Goal: Complete application form

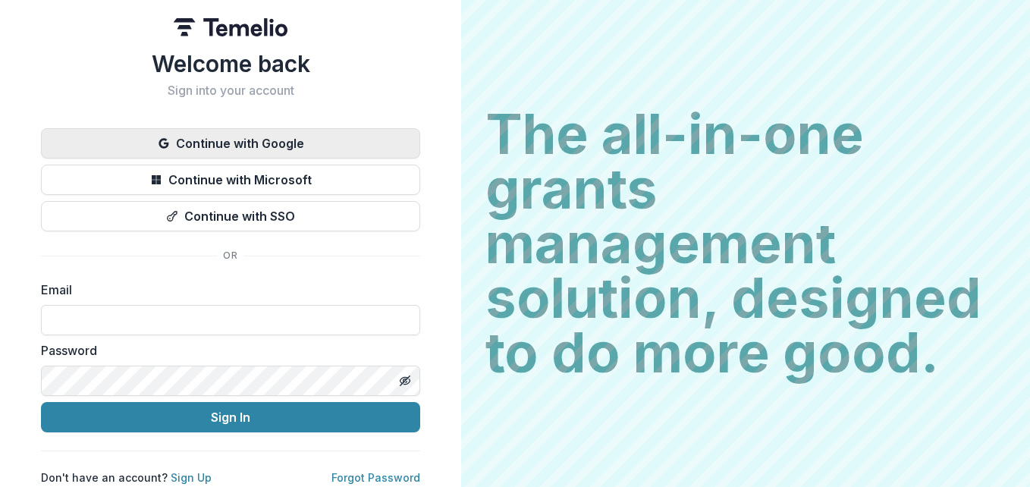
type input "**********"
click at [291, 146] on button "Continue with Google" at bounding box center [230, 143] width 379 height 30
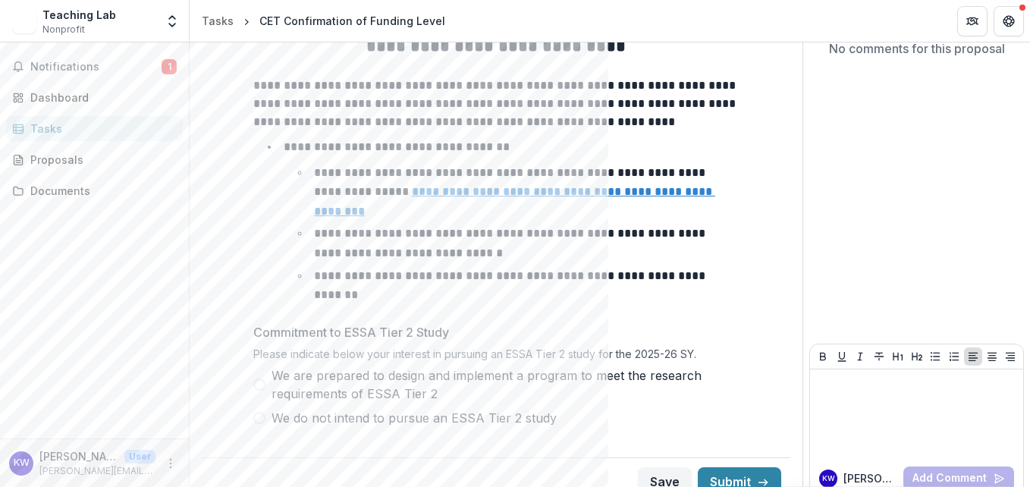
scroll to position [172, 0]
click at [329, 366] on span "We are prepared to design and implement a program to meet the research requirem…" at bounding box center [505, 384] width 467 height 36
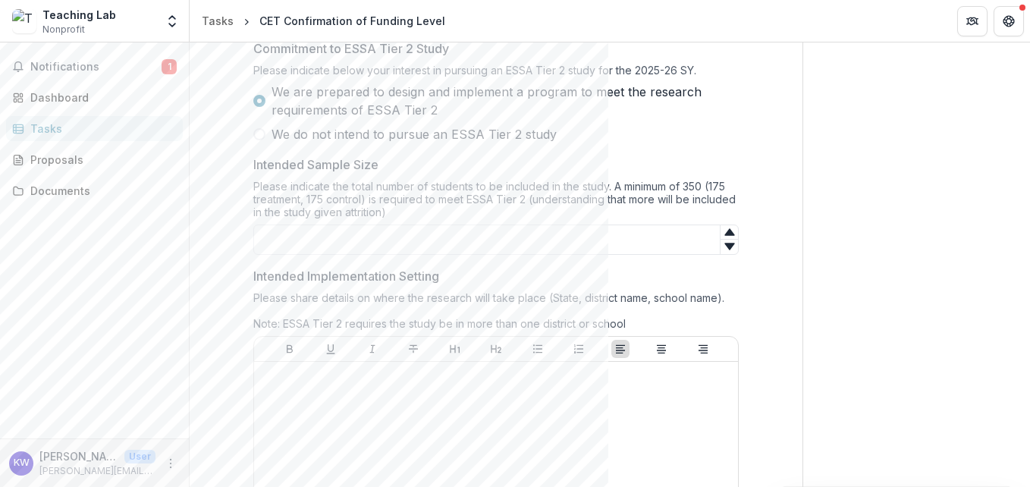
scroll to position [457, 0]
click at [476, 224] on input "Intended Sample Size" at bounding box center [495, 239] width 485 height 30
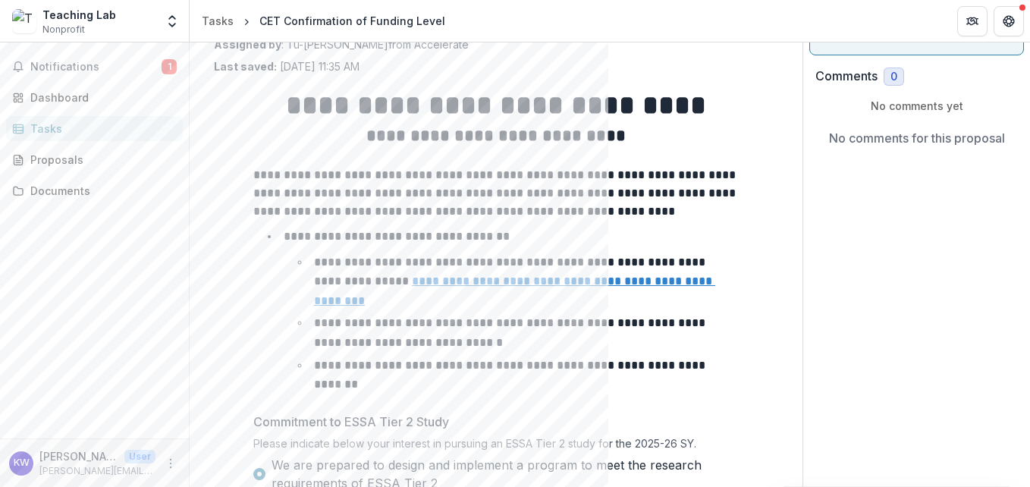
scroll to position [0, 0]
